Goal: Task Accomplishment & Management: Complete application form

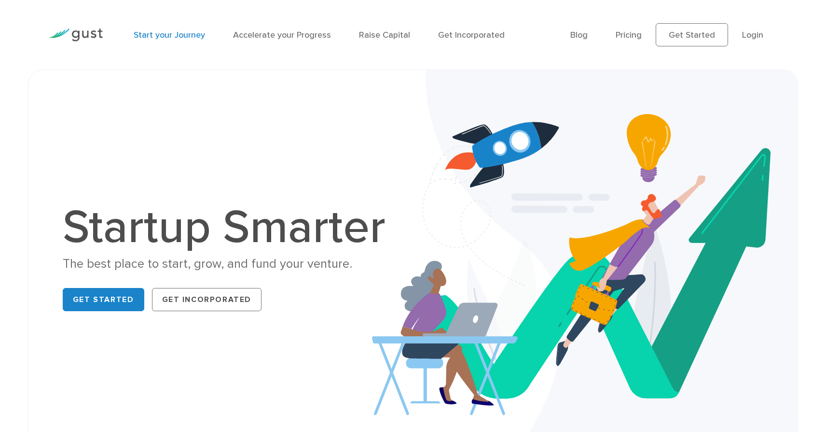
click at [178, 36] on link "Start your Journey" at bounding box center [169, 35] width 71 height 10
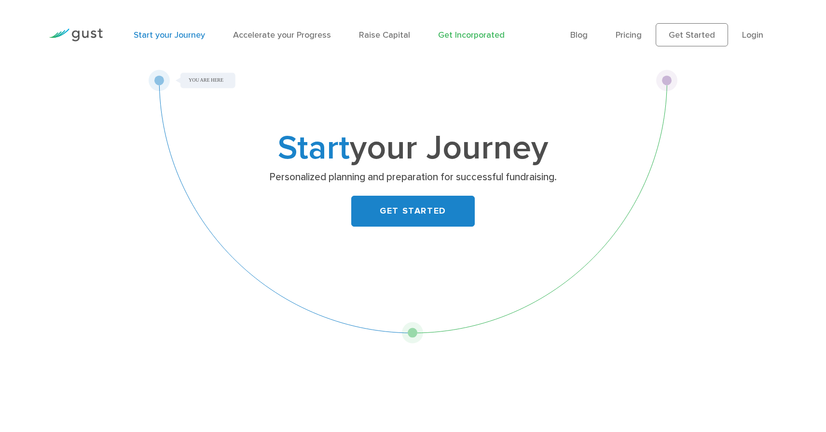
click at [474, 34] on link "Get Incorporated" at bounding box center [471, 35] width 67 height 10
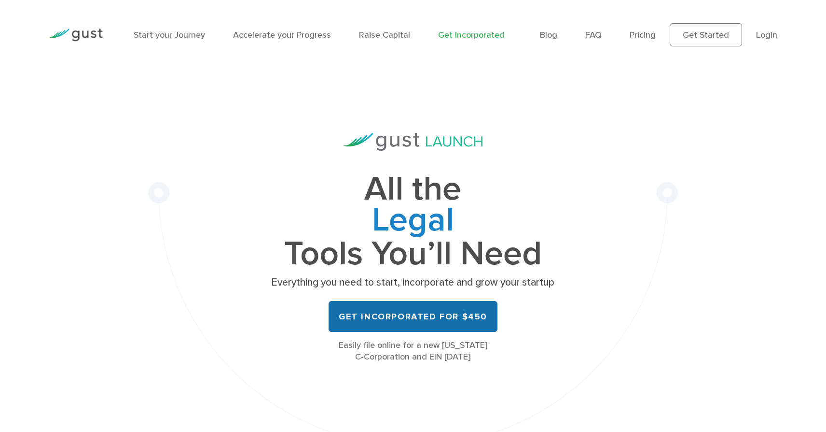
click at [412, 316] on link "Get Incorporated for $450" at bounding box center [413, 316] width 169 height 31
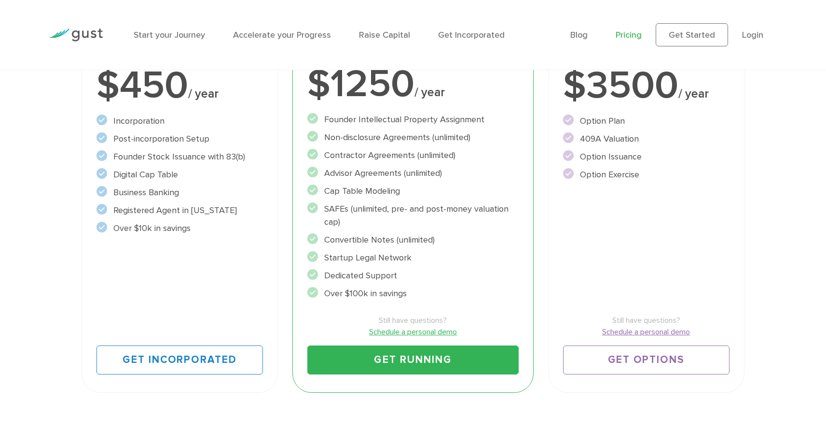
scroll to position [260, 0]
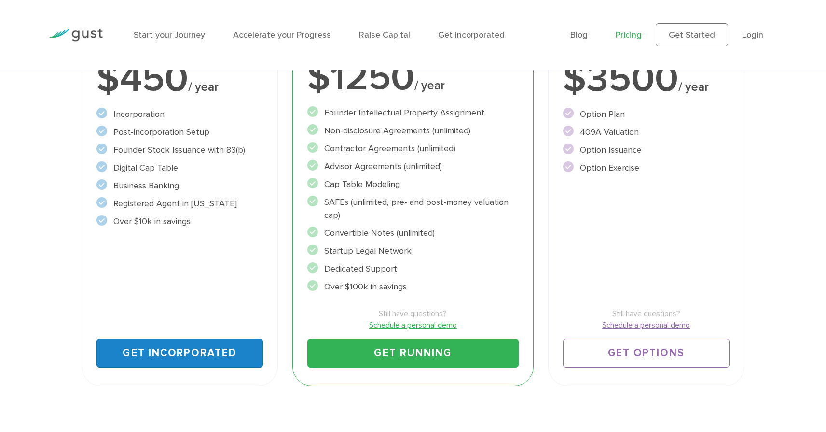
click at [168, 349] on link "Get Incorporated" at bounding box center [180, 352] width 167 height 29
